Goal: Information Seeking & Learning: Learn about a topic

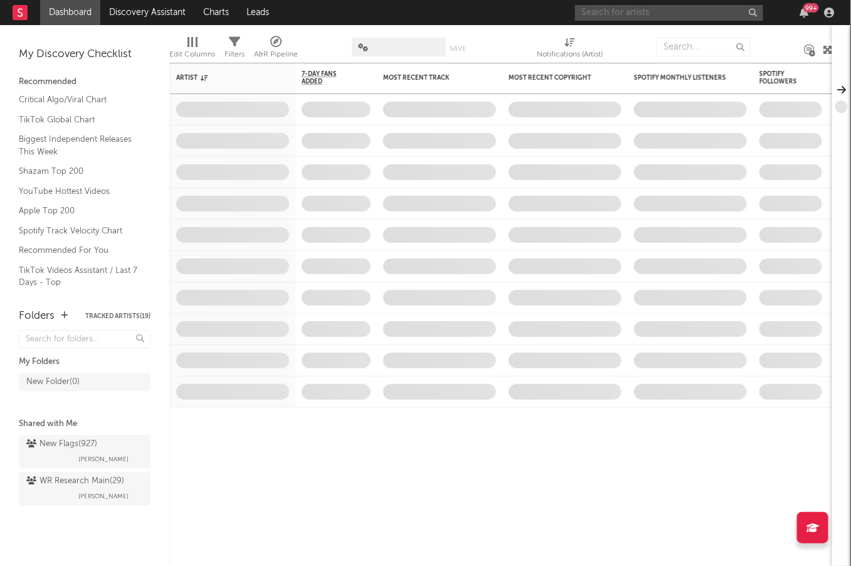
click at [688, 11] on input "text" at bounding box center [669, 13] width 188 height 16
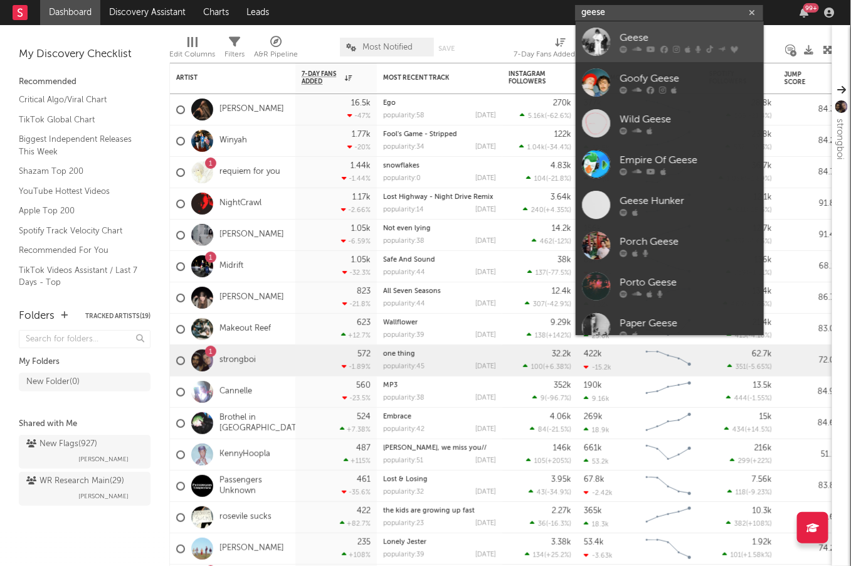
type input "geese"
click at [648, 57] on link "Geese" at bounding box center [670, 41] width 188 height 41
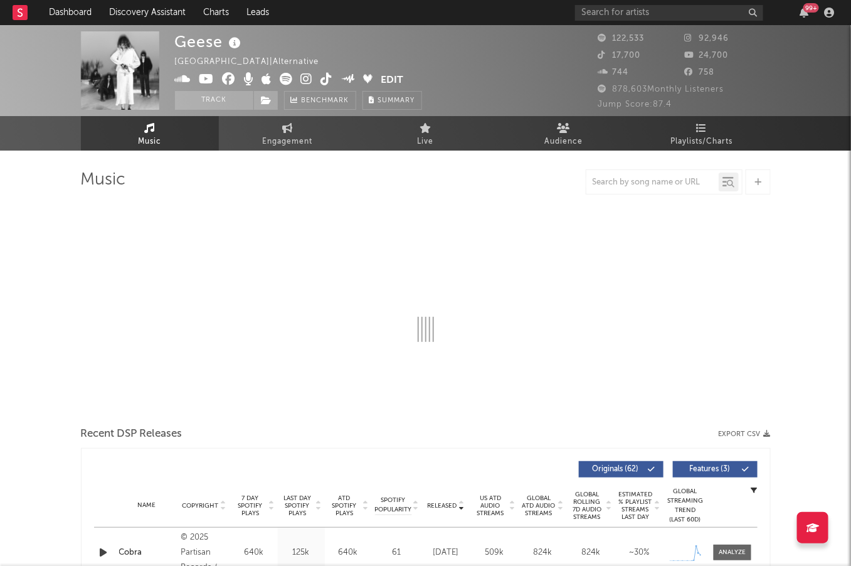
select select "6m"
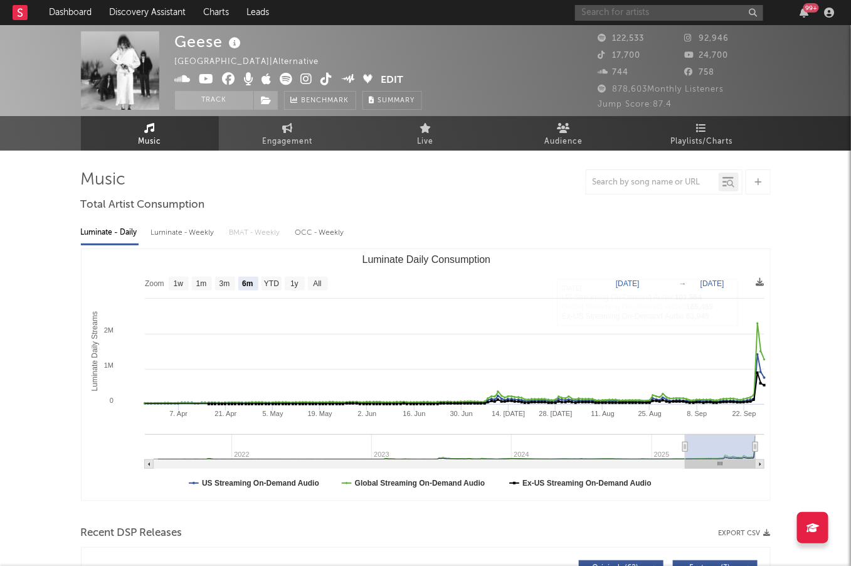
click at [661, 6] on input "text" at bounding box center [669, 13] width 188 height 16
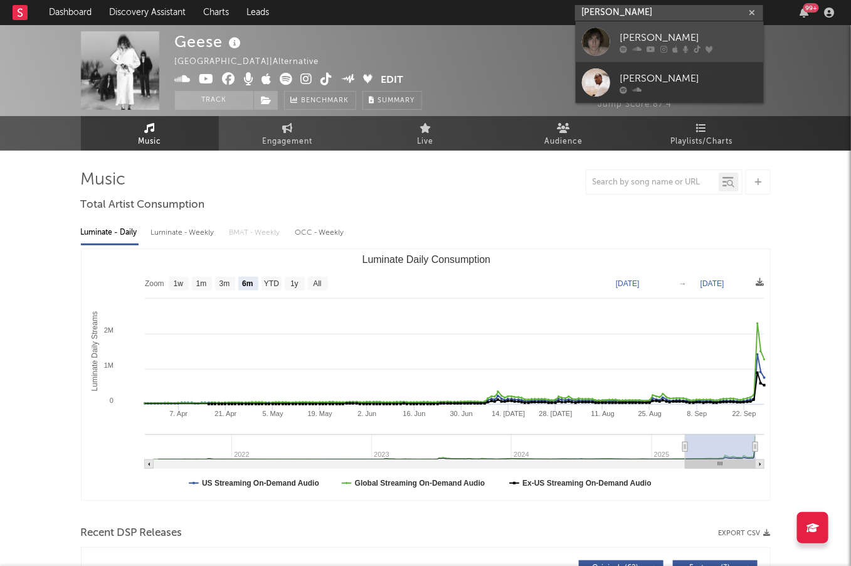
type input "[PERSON_NAME]"
click at [641, 39] on div "[PERSON_NAME]" at bounding box center [688, 37] width 138 height 15
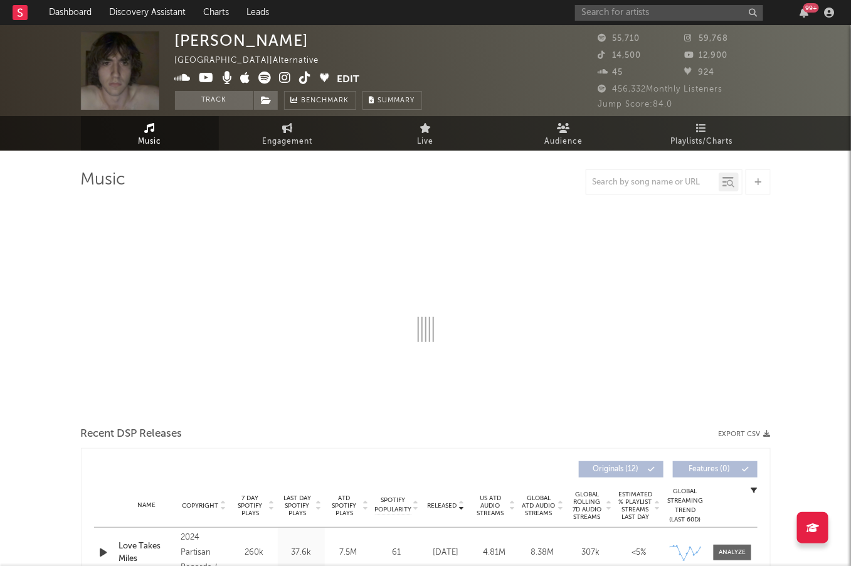
select select "6m"
